Goal: Task Accomplishment & Management: Use online tool/utility

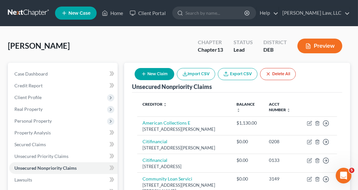
click at [212, 24] on nav "Home New Case Client Portal [PERSON_NAME] Law, LLC [EMAIL_ADDRESS][DOMAIN_NAME]…" at bounding box center [179, 13] width 358 height 26
click at [214, 16] on input "search" at bounding box center [215, 13] width 60 height 12
type input "[PERSON_NAME]"
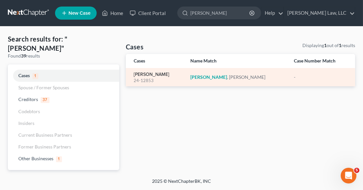
click at [155, 76] on link "[PERSON_NAME]" at bounding box center [152, 74] width 36 height 5
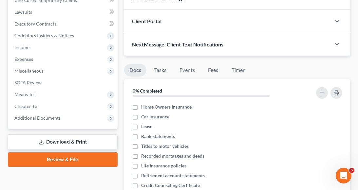
scroll to position [168, 0]
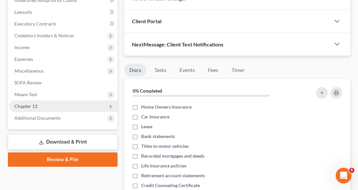
click at [65, 108] on span "Chapter 13" at bounding box center [63, 107] width 108 height 12
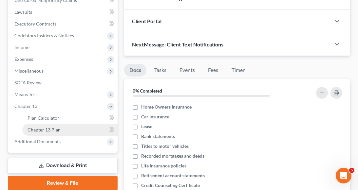
click at [60, 126] on link "Chapter 13 Plan" at bounding box center [69, 130] width 95 height 12
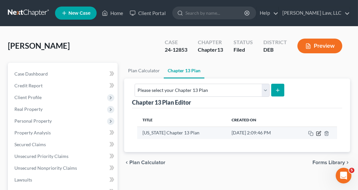
click at [318, 131] on icon "button" at bounding box center [318, 133] width 5 height 5
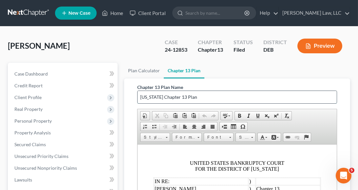
click at [232, 95] on input "[US_STATE] Chapter 13 Plan" at bounding box center [237, 97] width 199 height 12
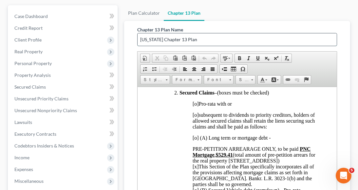
scroll to position [308, 0]
